Goal: Information Seeking & Learning: Compare options

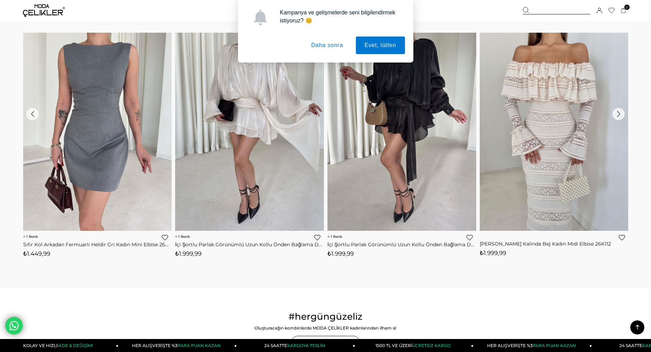
click at [323, 46] on button "Daha sonra" at bounding box center [327, 45] width 49 height 18
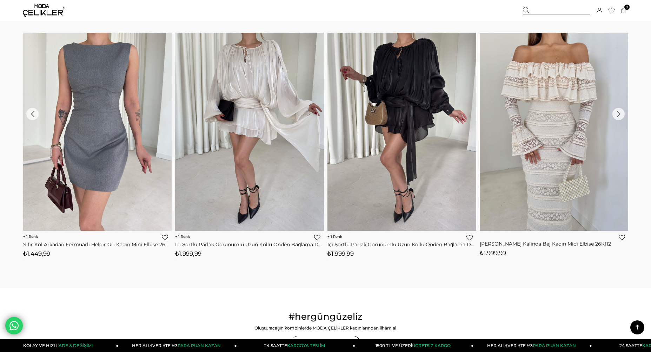
click at [32, 115] on div "‹" at bounding box center [32, 114] width 12 height 12
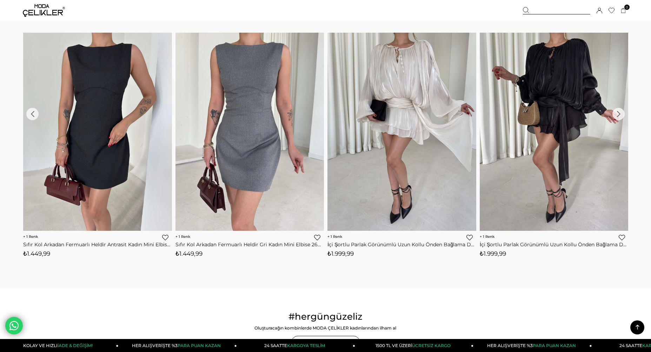
click at [616, 112] on div "›" at bounding box center [618, 114] width 12 height 12
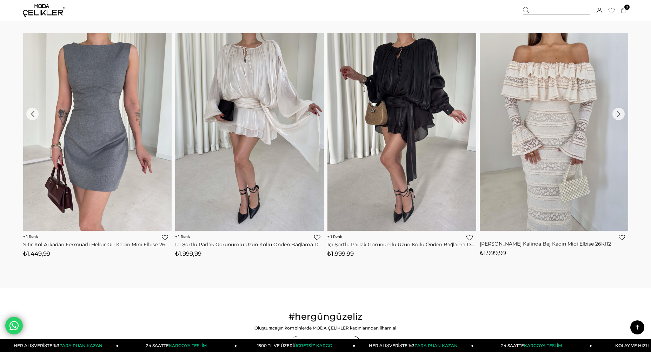
click at [616, 112] on div "›" at bounding box center [618, 114] width 12 height 12
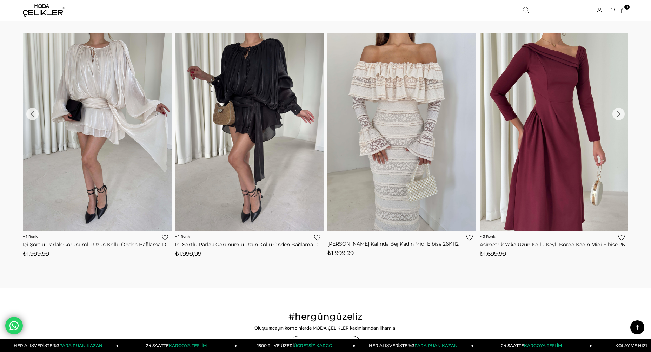
click at [620, 116] on div "›" at bounding box center [618, 114] width 12 height 12
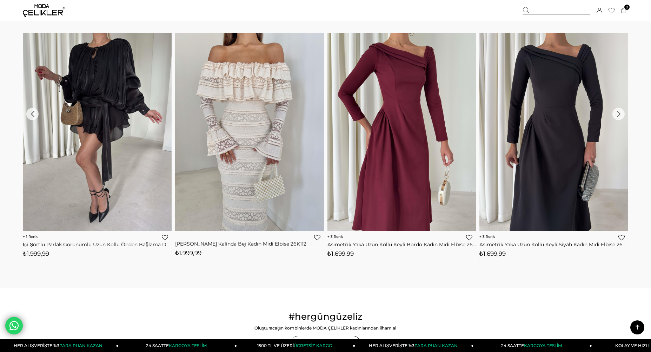
click at [620, 116] on div "›" at bounding box center [618, 114] width 12 height 12
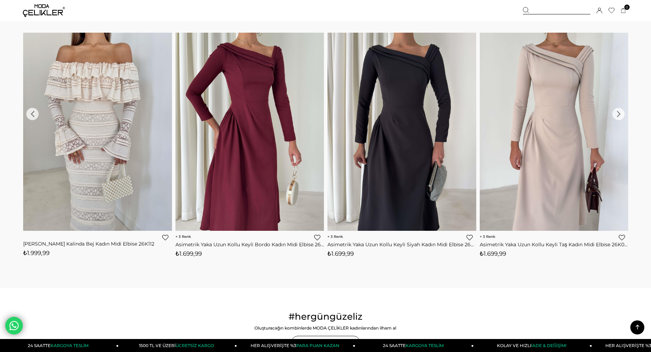
click at [620, 116] on div "›" at bounding box center [618, 114] width 12 height 12
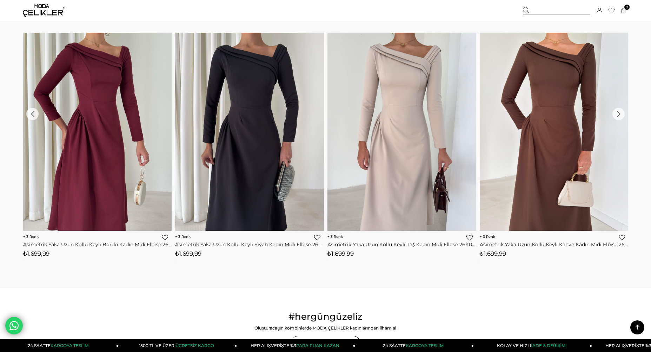
click at [620, 116] on div "›" at bounding box center [618, 114] width 12 height 12
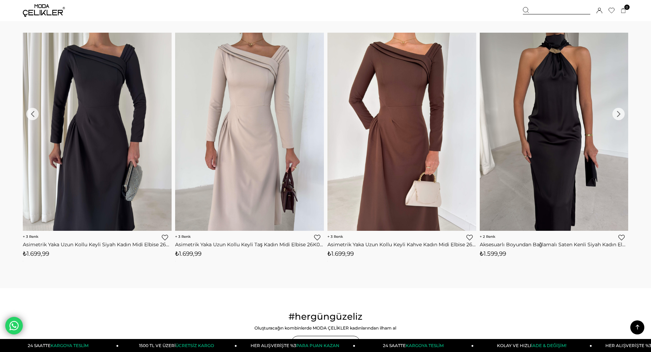
click at [620, 116] on div "›" at bounding box center [618, 114] width 12 height 12
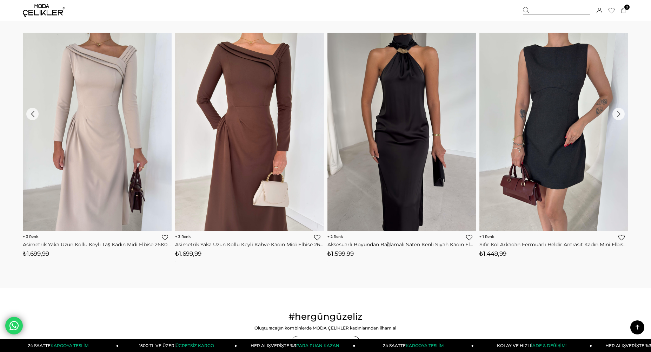
click at [620, 116] on div "›" at bounding box center [618, 114] width 12 height 12
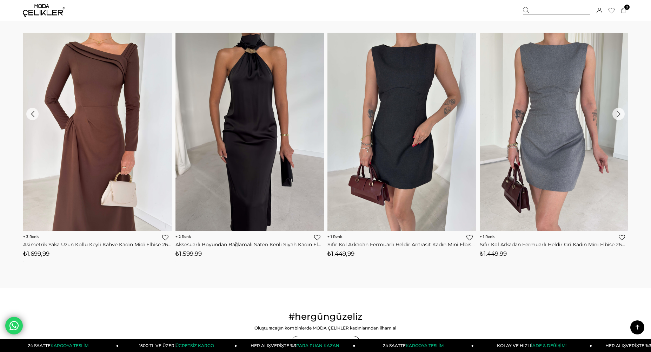
click at [620, 116] on div "›" at bounding box center [618, 114] width 12 height 12
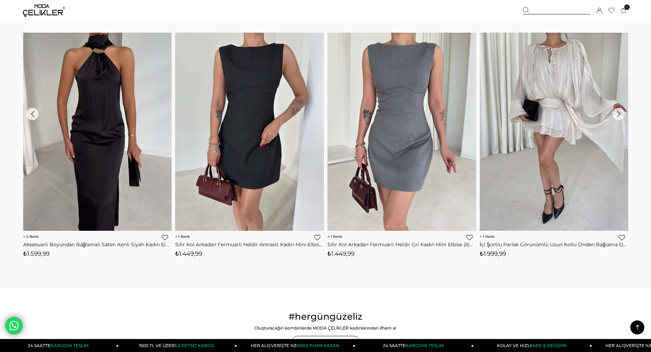
click at [620, 116] on div "›" at bounding box center [618, 114] width 12 height 12
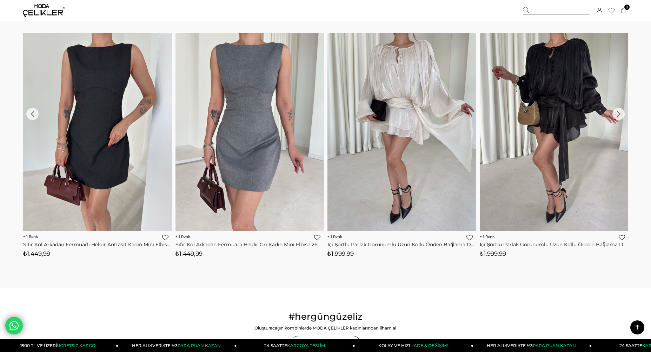
click at [620, 116] on div "›" at bounding box center [618, 114] width 12 height 12
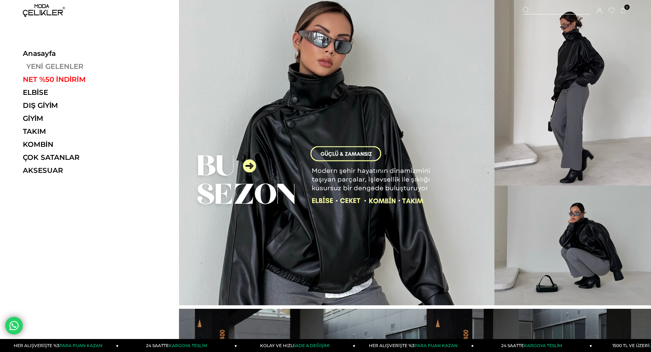
click at [44, 67] on link "YENİ GELENLER" at bounding box center [71, 66] width 97 height 8
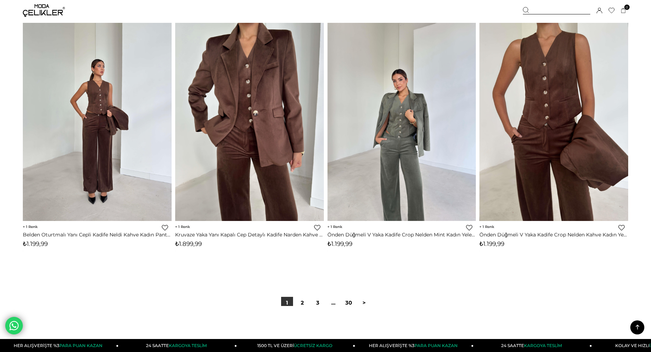
scroll to position [5124, 0]
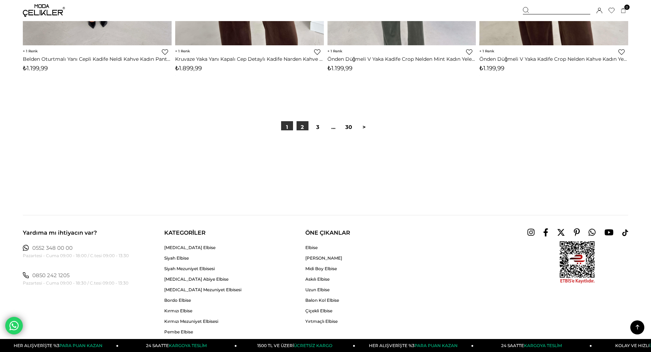
click at [302, 127] on link "2" at bounding box center [303, 127] width 12 height 12
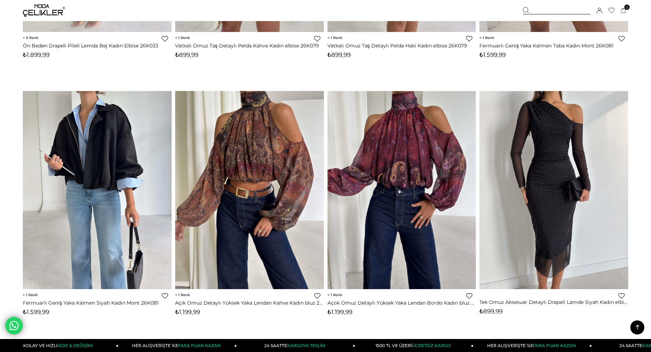
scroll to position [1579, 0]
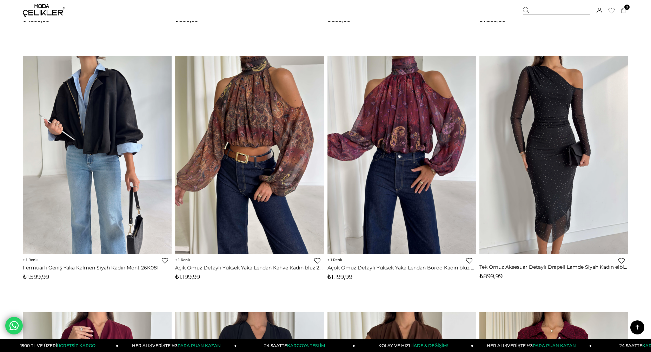
drag, startPoint x: 578, startPoint y: 268, endPoint x: 470, endPoint y: 273, distance: 108.9
click at [578, 268] on link "Tek Omuz Aksesuar Detaylı Drapeli Lamde Siyah Kadın elbise 26K039" at bounding box center [553, 267] width 149 height 6
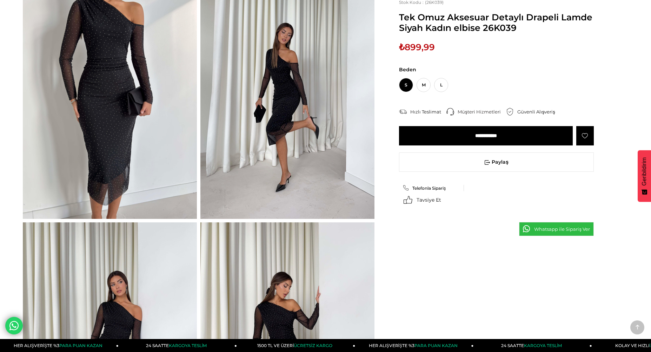
scroll to position [35, 0]
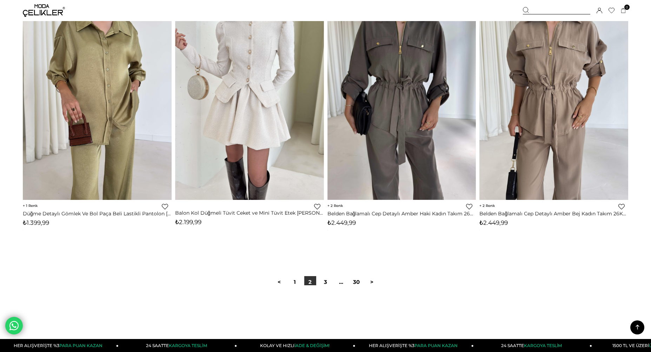
scroll to position [4934, 0]
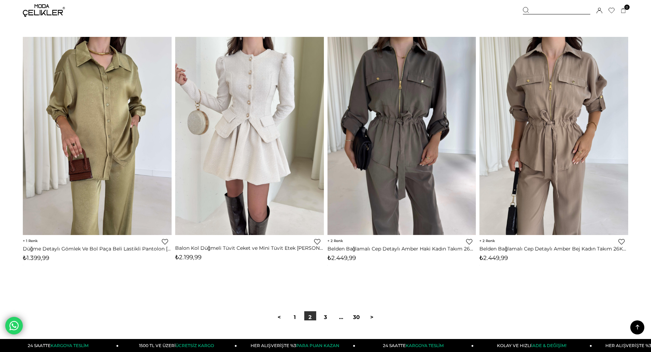
click at [324, 320] on div at bounding box center [325, 342] width 605 height 45
click at [326, 317] on link "3" at bounding box center [326, 317] width 12 height 12
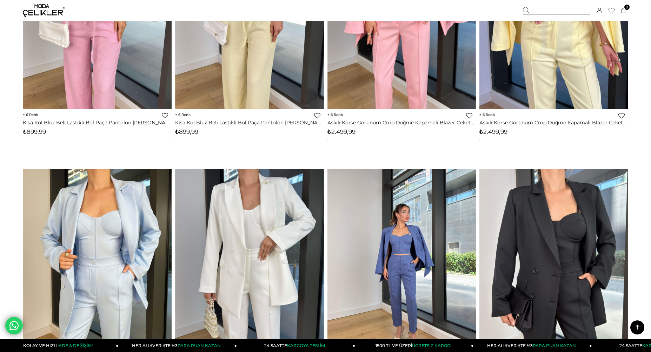
scroll to position [4913, 0]
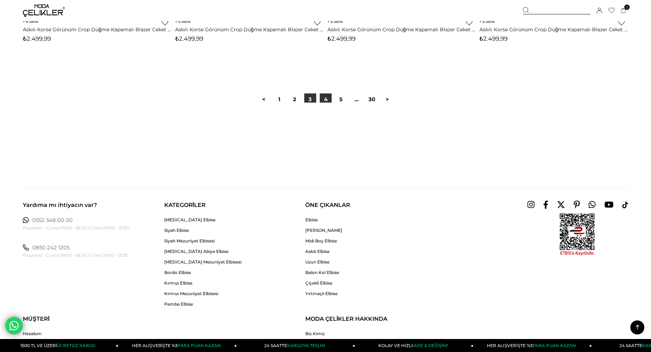
click at [324, 96] on link "4" at bounding box center [326, 99] width 12 height 12
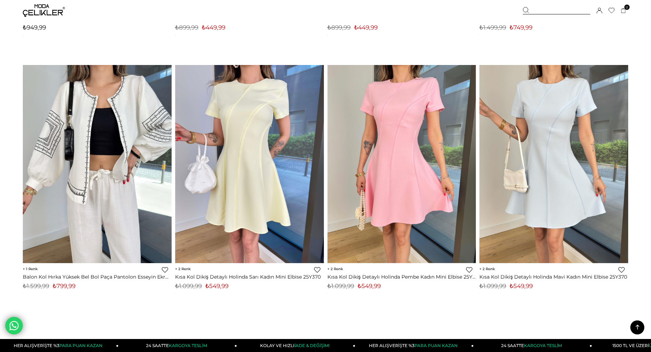
scroll to position [4984, 0]
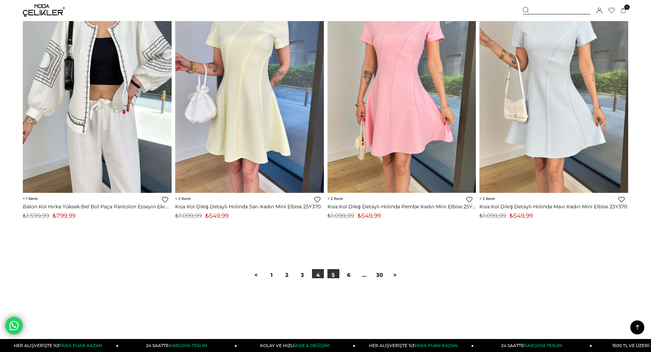
click at [332, 277] on link "5" at bounding box center [333, 275] width 12 height 12
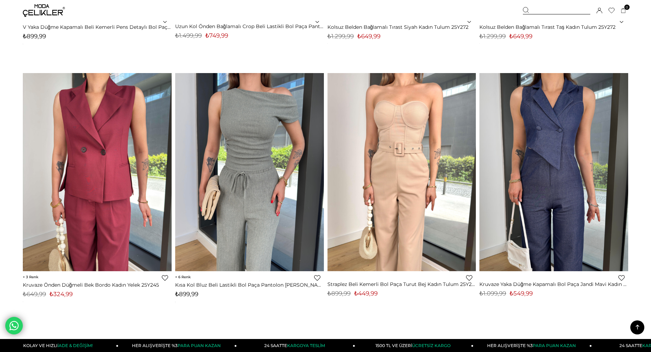
scroll to position [5089, 0]
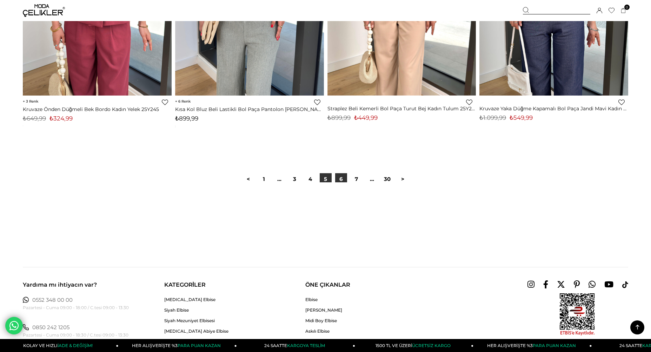
click at [338, 178] on link "6" at bounding box center [341, 179] width 12 height 12
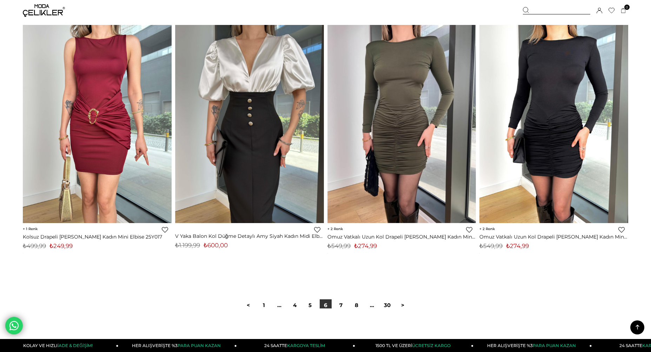
scroll to position [5089, 0]
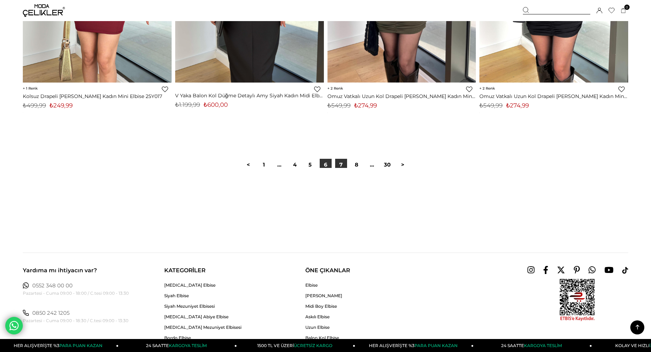
click at [341, 166] on link "7" at bounding box center [341, 165] width 12 height 12
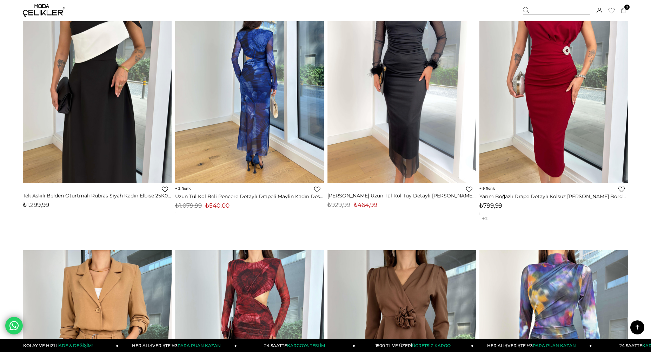
scroll to position [4668, 0]
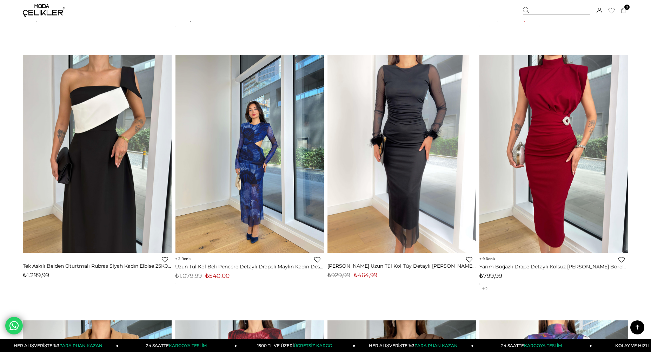
click at [253, 153] on img at bounding box center [249, 154] width 149 height 198
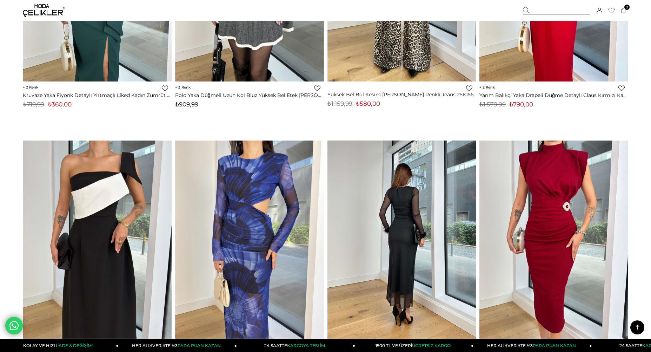
scroll to position [4687, 0]
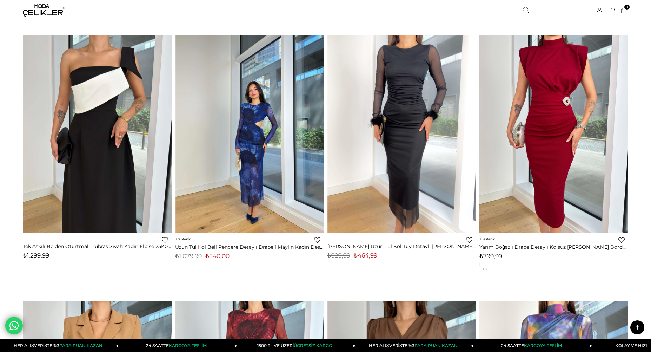
click at [270, 202] on img at bounding box center [249, 134] width 149 height 198
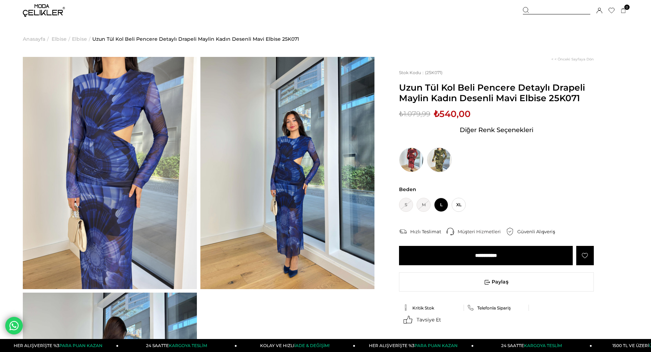
click at [440, 165] on img at bounding box center [439, 159] width 25 height 25
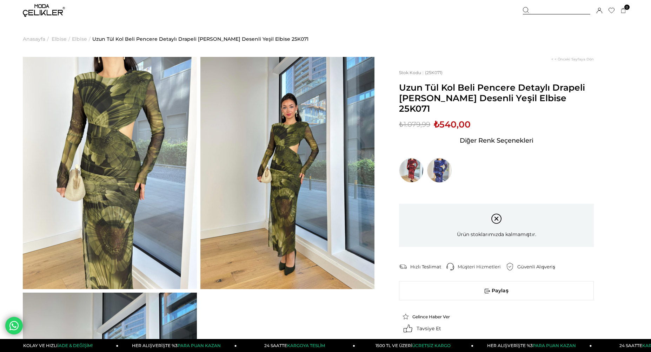
click at [439, 158] on img at bounding box center [439, 170] width 25 height 25
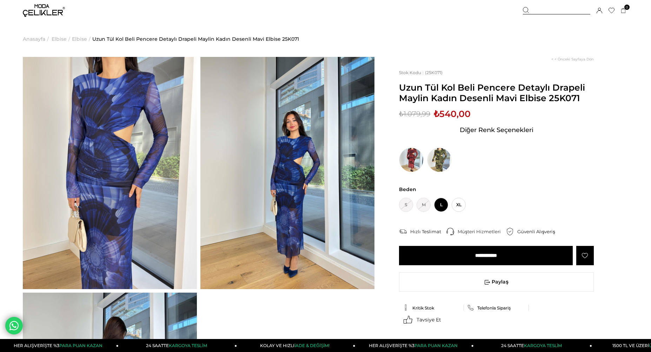
drag, startPoint x: 406, startPoint y: 153, endPoint x: 386, endPoint y: 171, distance: 26.8
click at [406, 153] on img at bounding box center [411, 159] width 25 height 25
click at [419, 160] on img at bounding box center [411, 159] width 25 height 25
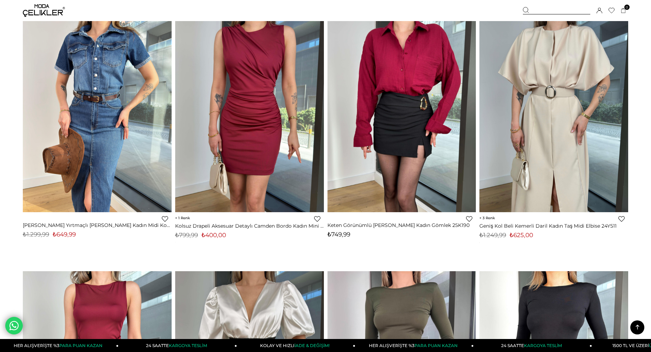
scroll to position [4687, 0]
